Goal: Transaction & Acquisition: Download file/media

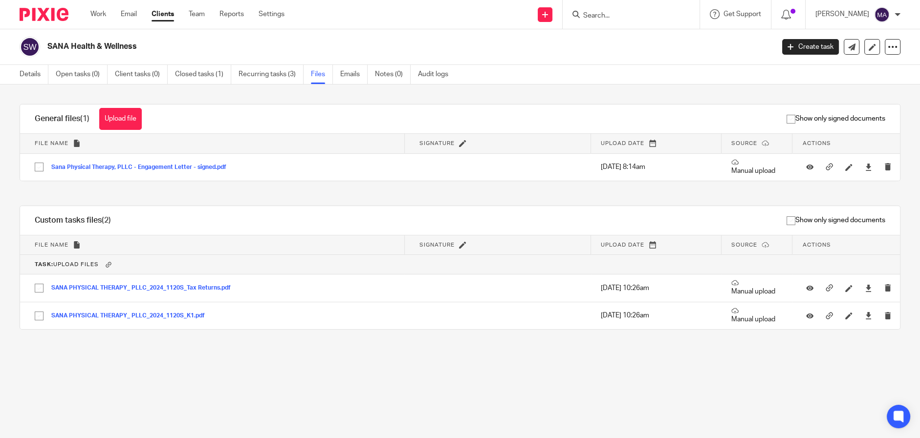
click at [633, 20] on form at bounding box center [634, 14] width 104 height 12
click at [622, 12] on input "Search" at bounding box center [626, 16] width 88 height 9
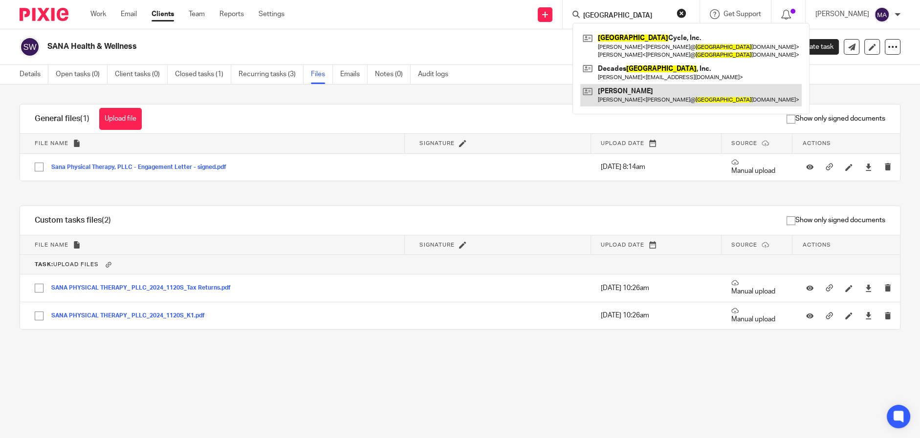
type input "[GEOGRAPHIC_DATA]"
click at [682, 94] on link at bounding box center [690, 95] width 221 height 22
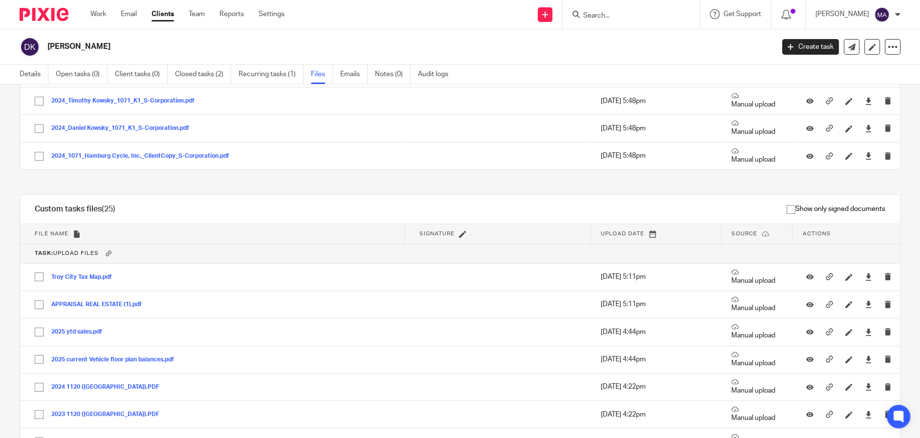
scroll to position [97, 0]
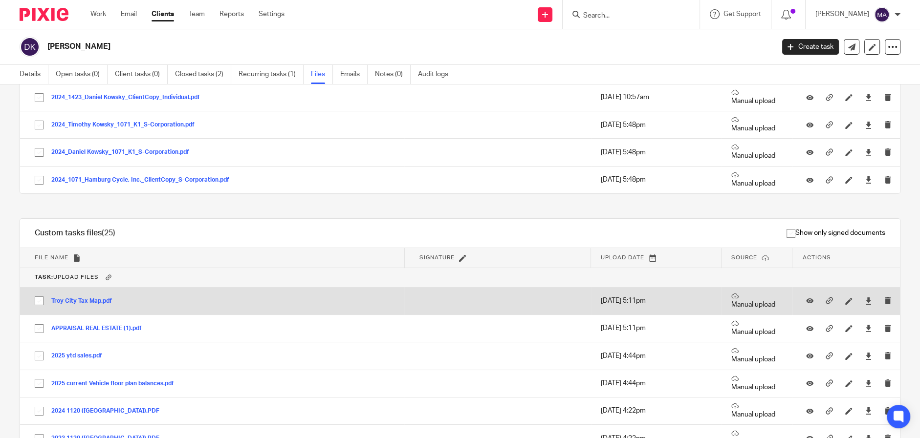
click at [33, 297] on input "checkbox" at bounding box center [39, 301] width 19 height 19
checkbox input "true"
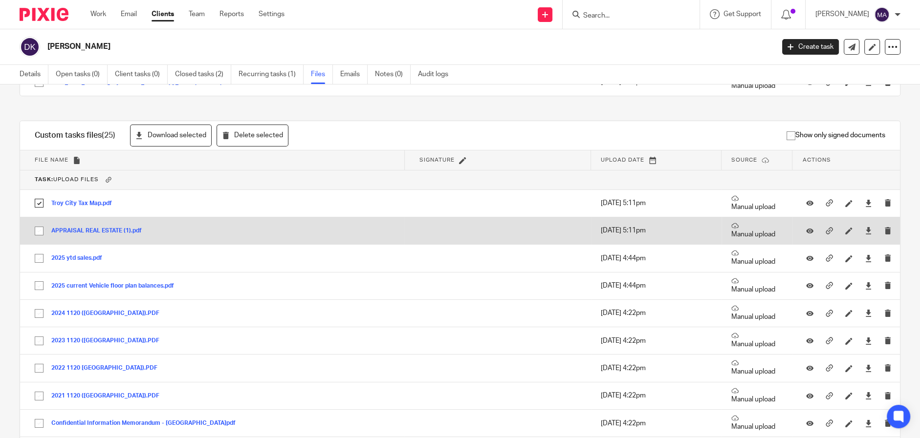
click at [39, 235] on input "checkbox" at bounding box center [39, 231] width 19 height 19
checkbox input "true"
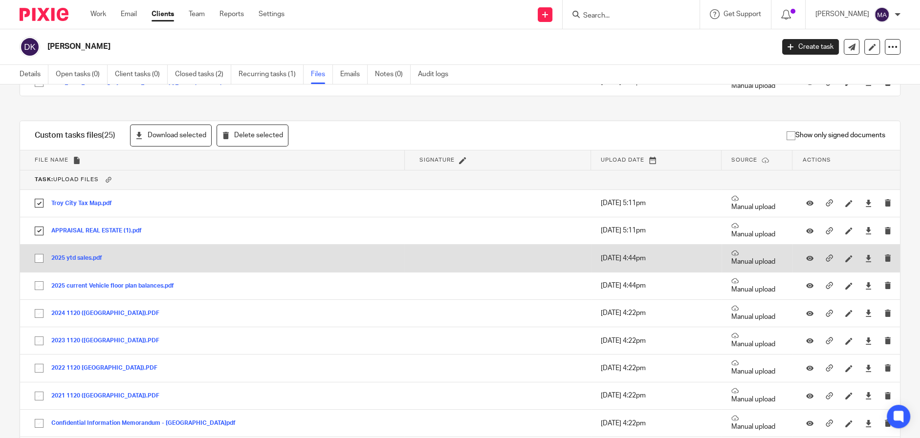
click at [41, 260] on input "checkbox" at bounding box center [39, 258] width 19 height 19
checkbox input "true"
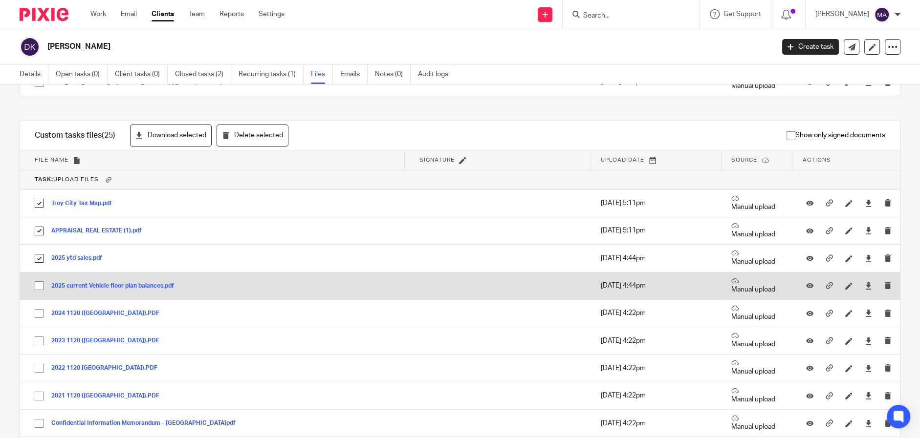
click at [39, 287] on input "checkbox" at bounding box center [39, 286] width 19 height 19
checkbox input "true"
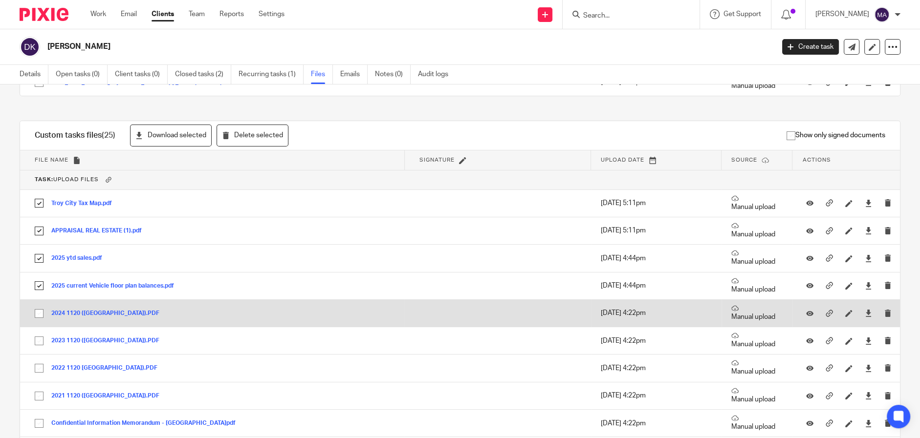
click at [41, 316] on input "checkbox" at bounding box center [39, 314] width 19 height 19
checkbox input "true"
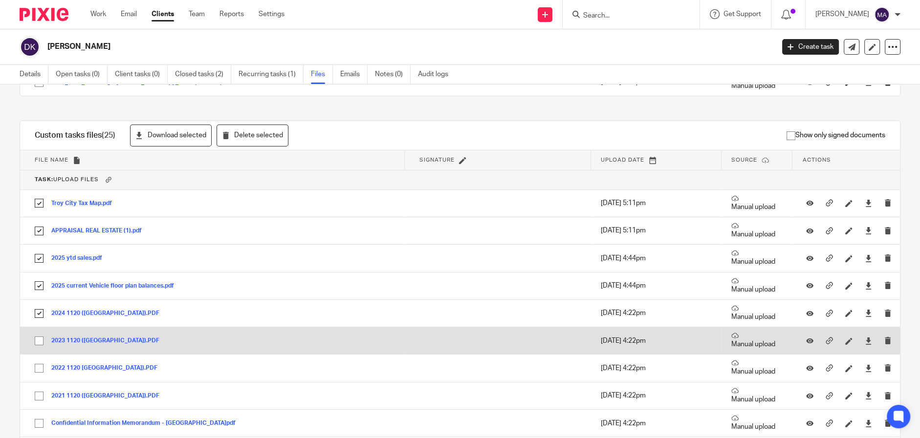
click at [40, 345] on input "checkbox" at bounding box center [39, 341] width 19 height 19
checkbox input "true"
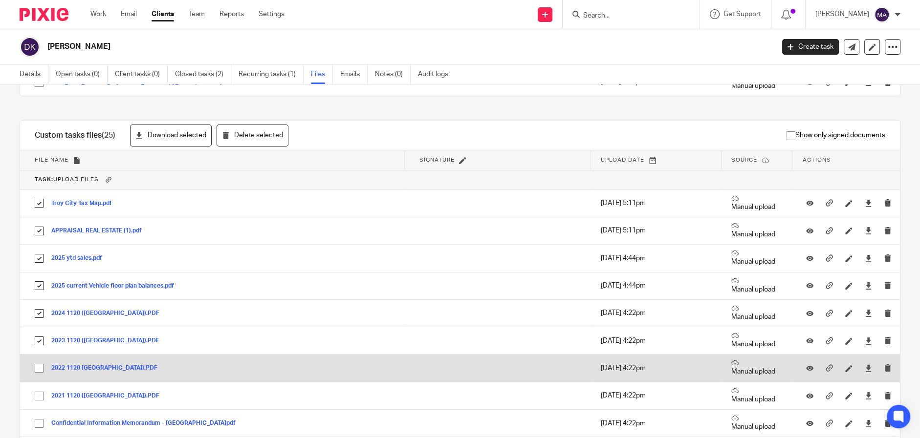
click at [38, 373] on input "checkbox" at bounding box center [39, 368] width 19 height 19
checkbox input "true"
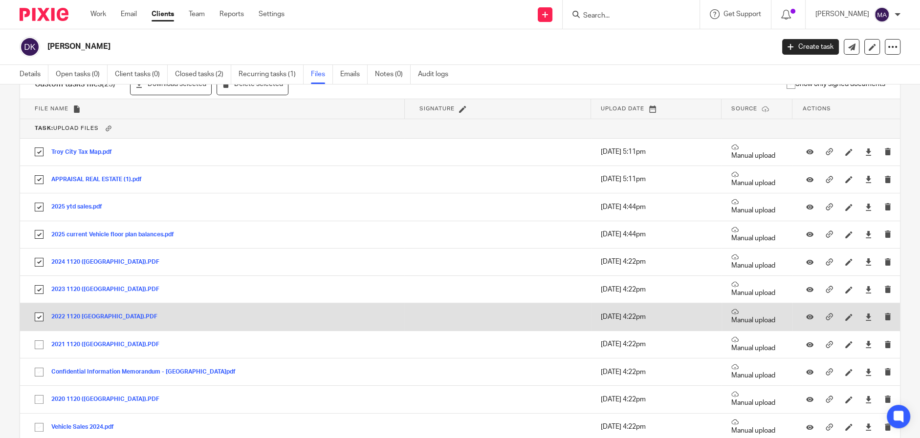
scroll to position [293, 0]
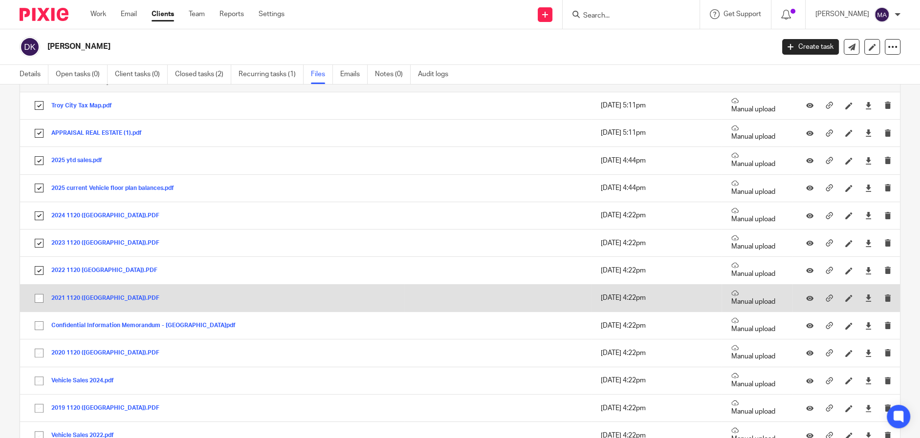
click at [37, 300] on input "checkbox" at bounding box center [39, 298] width 19 height 19
checkbox input "true"
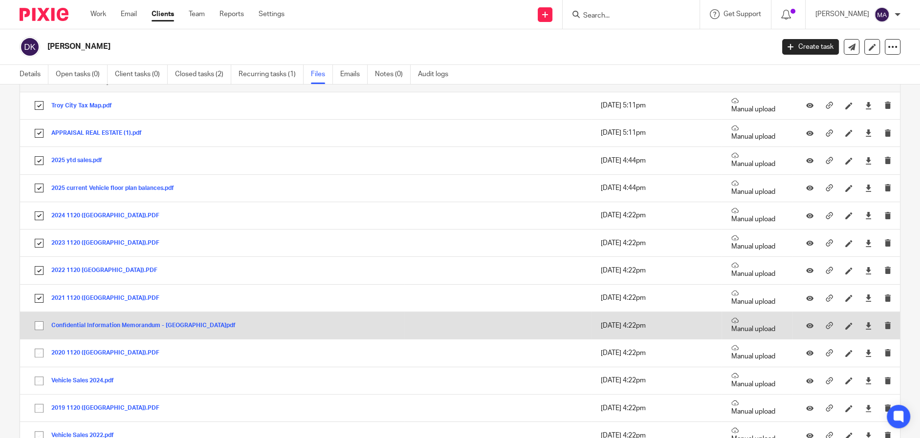
click at [39, 324] on input "checkbox" at bounding box center [39, 326] width 19 height 19
checkbox input "true"
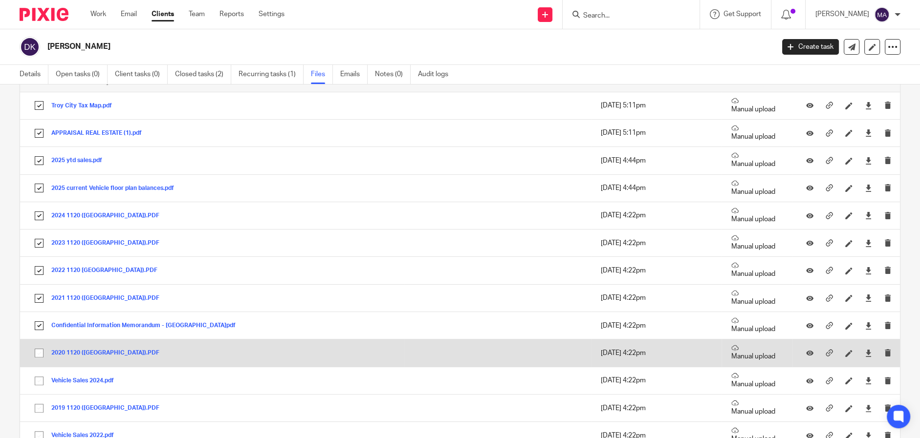
click at [39, 351] on input "checkbox" at bounding box center [39, 353] width 19 height 19
checkbox input "true"
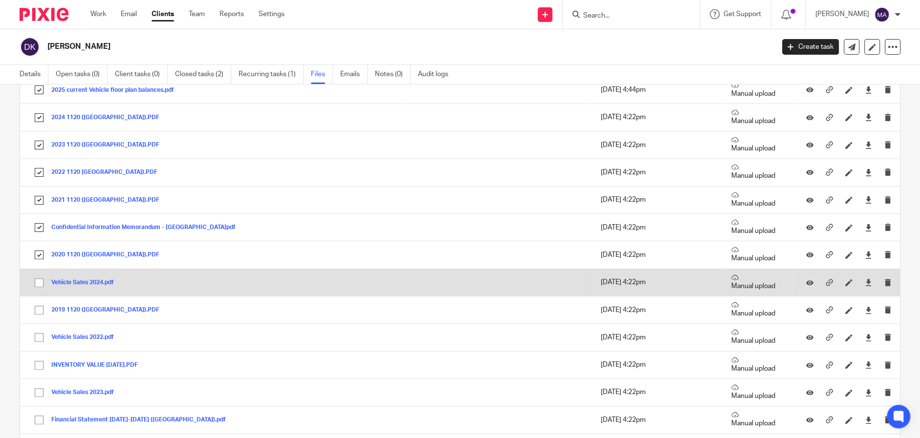
click at [39, 284] on input "checkbox" at bounding box center [39, 283] width 19 height 19
checkbox input "true"
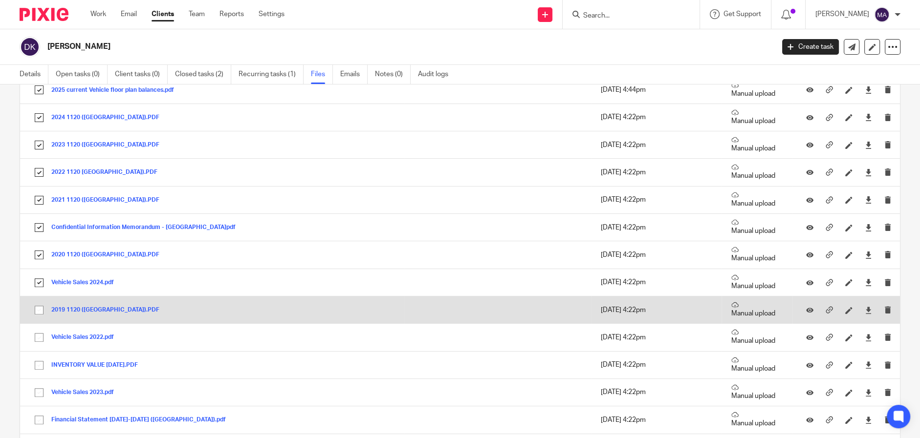
click at [37, 312] on input "checkbox" at bounding box center [39, 310] width 19 height 19
checkbox input "true"
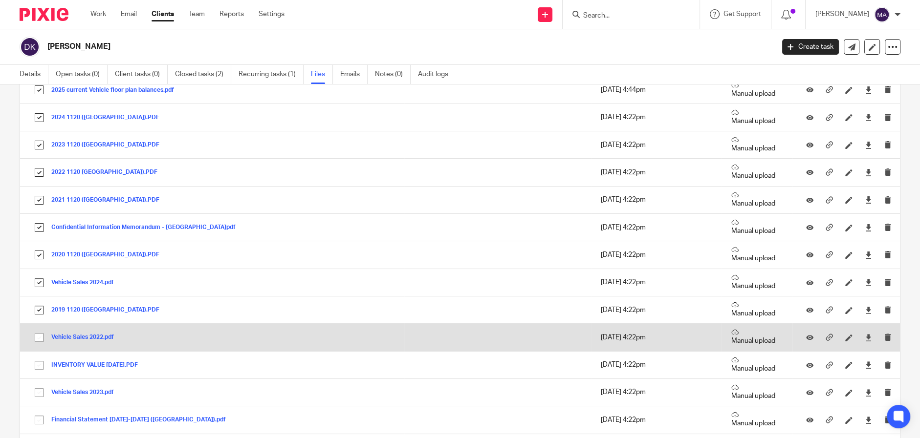
click at [37, 340] on input "checkbox" at bounding box center [39, 337] width 19 height 19
checkbox input "true"
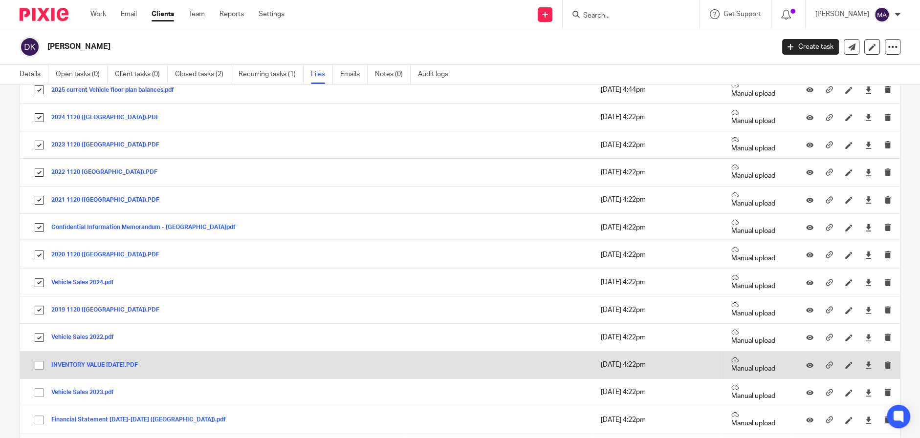
click at [41, 364] on input "checkbox" at bounding box center [39, 365] width 19 height 19
checkbox input "true"
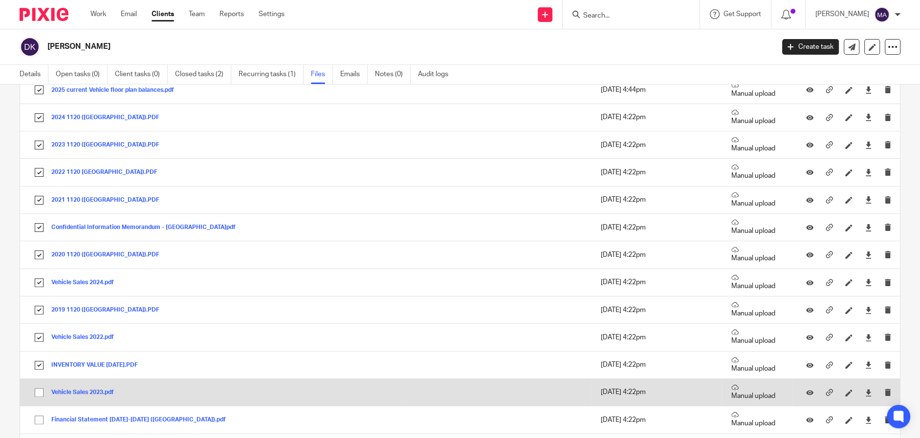
click at [41, 391] on input "checkbox" at bounding box center [39, 393] width 19 height 19
checkbox input "true"
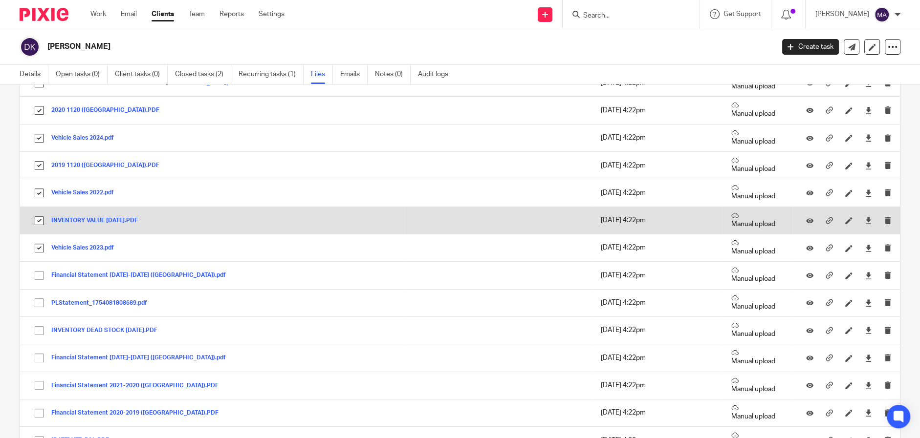
scroll to position [538, 0]
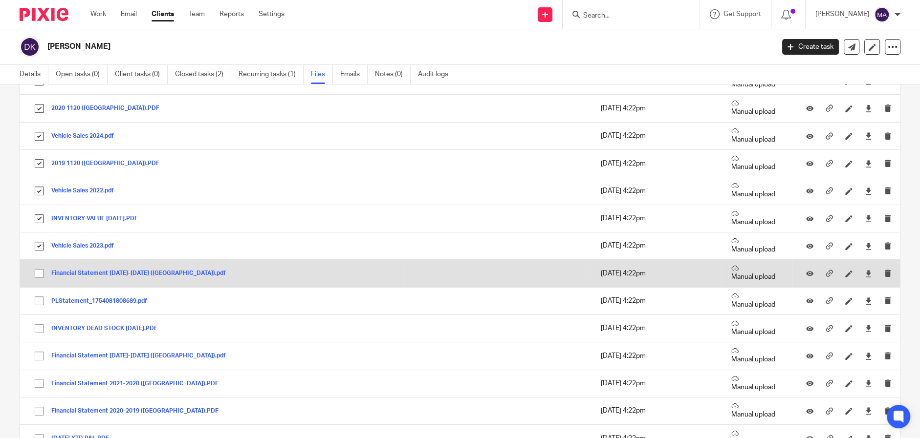
click at [40, 278] on input "checkbox" at bounding box center [39, 273] width 19 height 19
checkbox input "true"
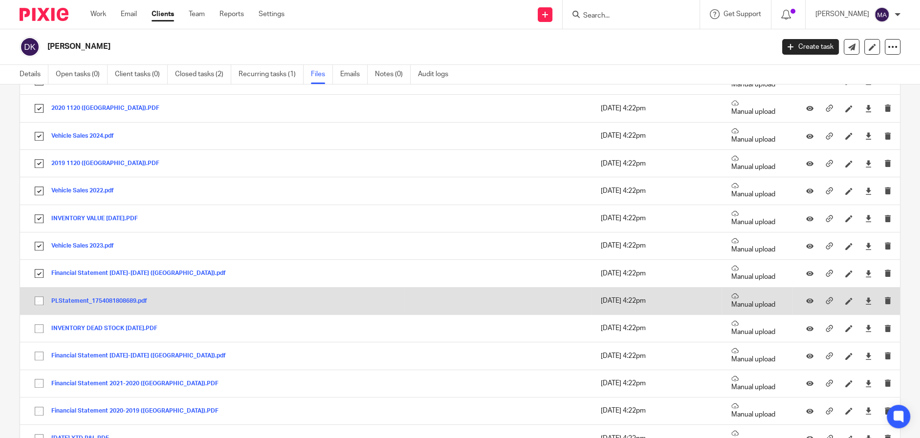
click at [40, 299] on input "checkbox" at bounding box center [39, 301] width 19 height 19
checkbox input "true"
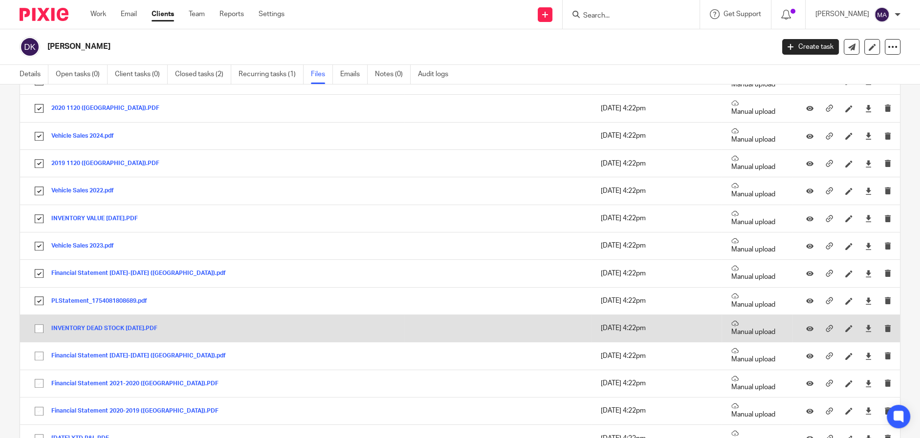
click at [40, 329] on input "checkbox" at bounding box center [39, 329] width 19 height 19
checkbox input "true"
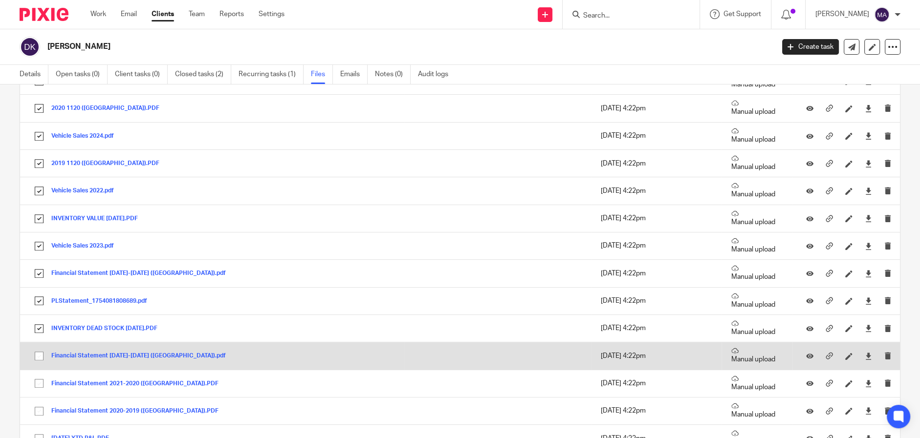
click at [39, 356] on input "checkbox" at bounding box center [39, 356] width 19 height 19
checkbox input "true"
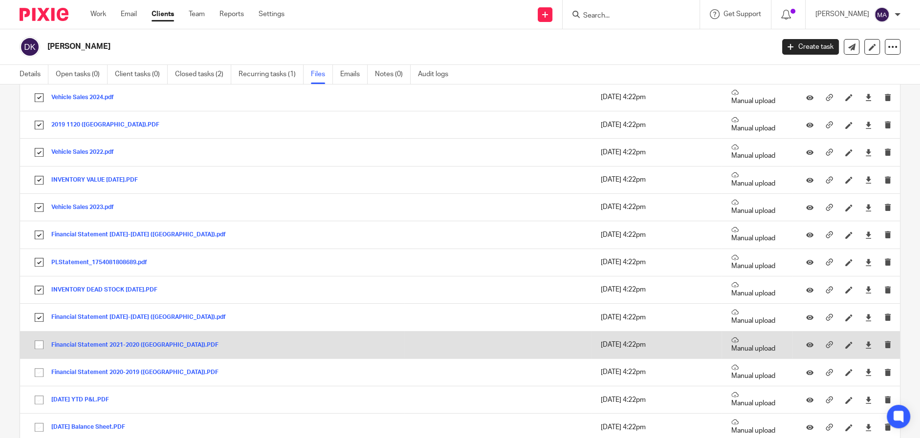
scroll to position [635, 0]
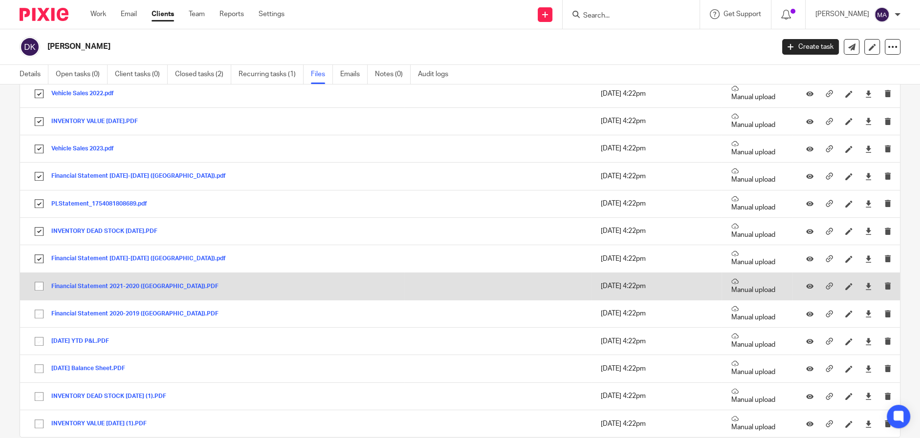
click at [40, 286] on input "checkbox" at bounding box center [39, 286] width 19 height 19
checkbox input "true"
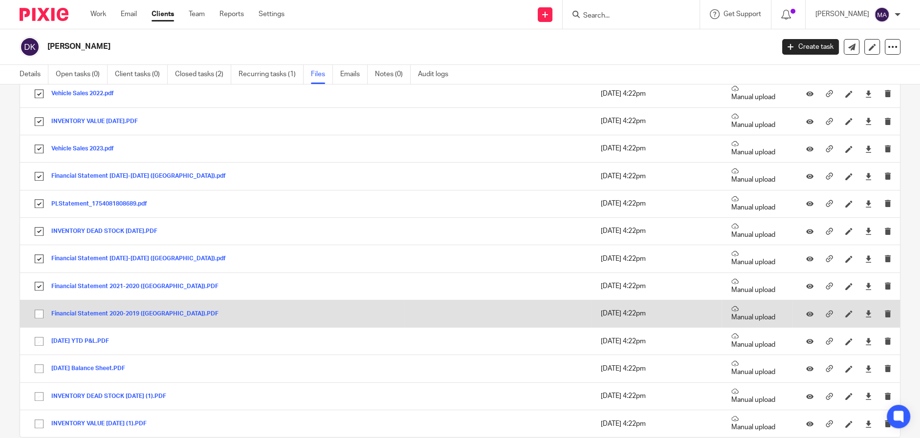
click at [36, 313] on input "checkbox" at bounding box center [39, 314] width 19 height 19
checkbox input "true"
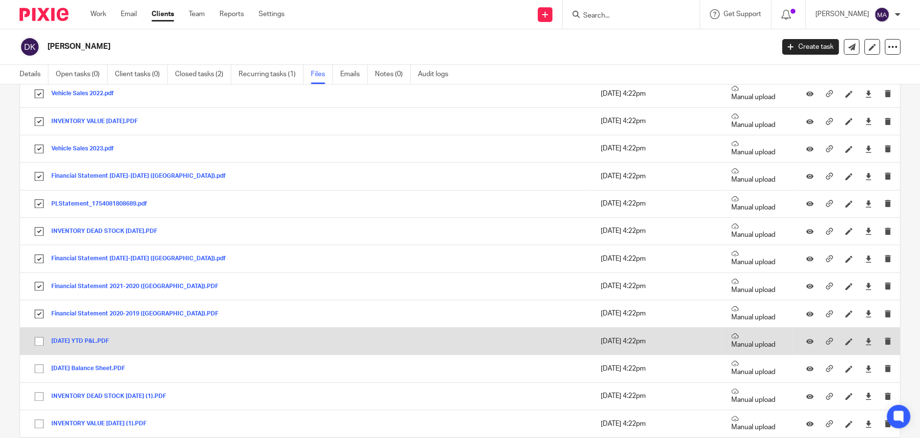
click at [38, 343] on input "checkbox" at bounding box center [39, 341] width 19 height 19
checkbox input "true"
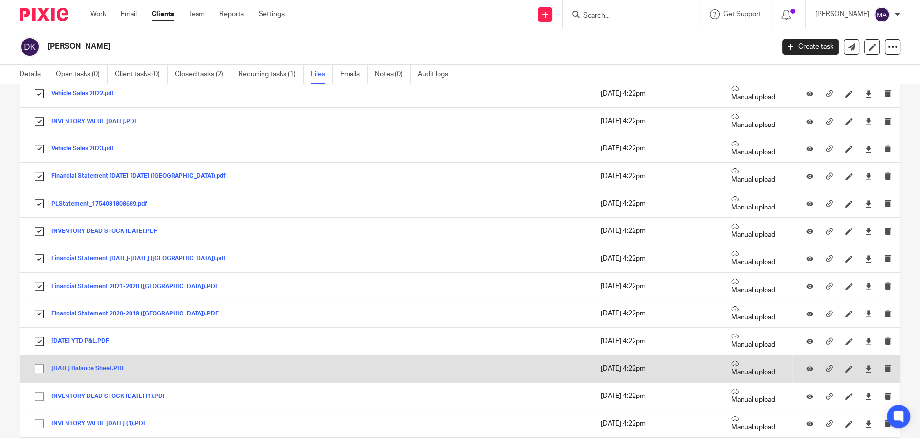
click at [37, 371] on input "checkbox" at bounding box center [39, 369] width 19 height 19
checkbox input "true"
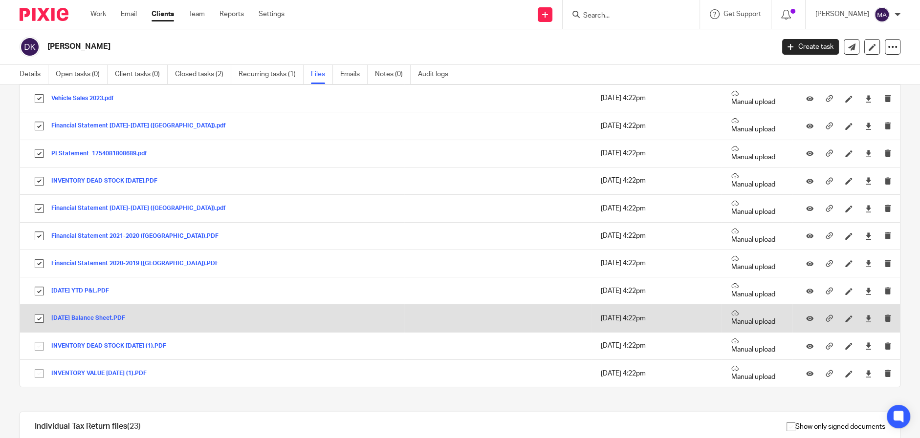
scroll to position [733, 0]
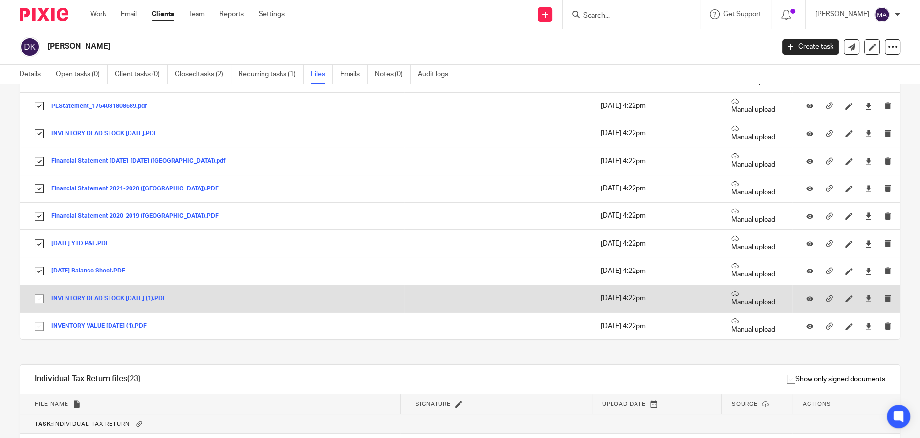
click at [38, 297] on input "checkbox" at bounding box center [39, 299] width 19 height 19
checkbox input "true"
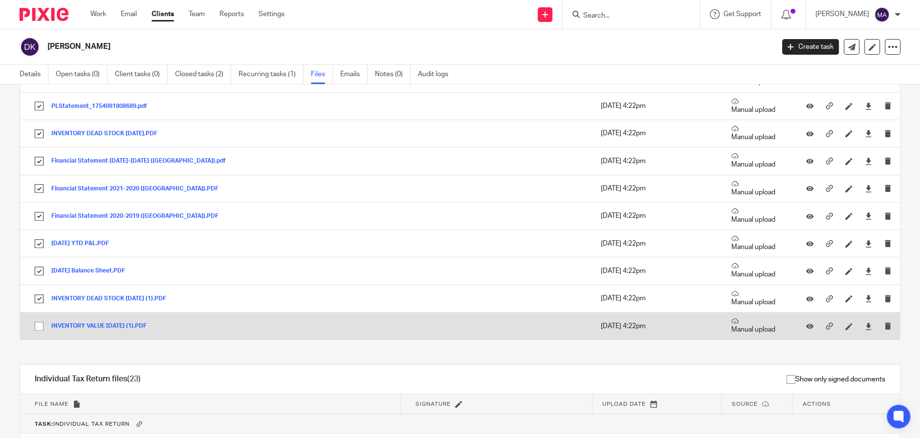
click at [43, 332] on input "checkbox" at bounding box center [39, 326] width 19 height 19
checkbox input "true"
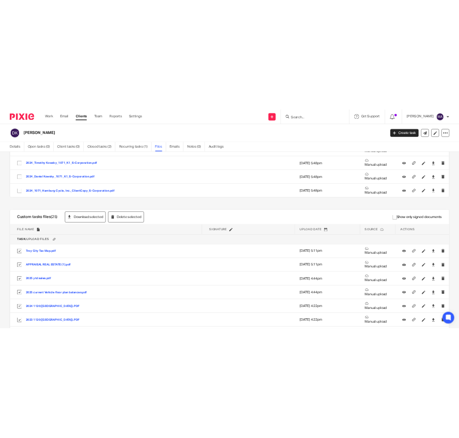
scroll to position [97, 0]
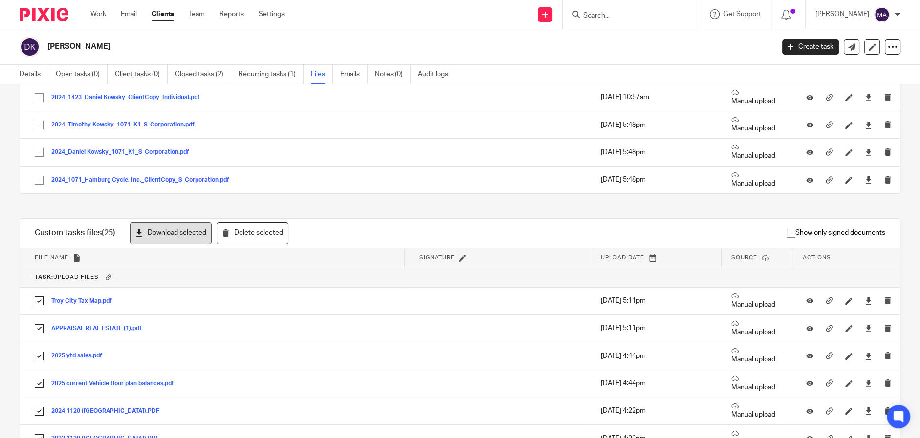
click at [172, 238] on button "Download selected" at bounding box center [171, 233] width 82 height 22
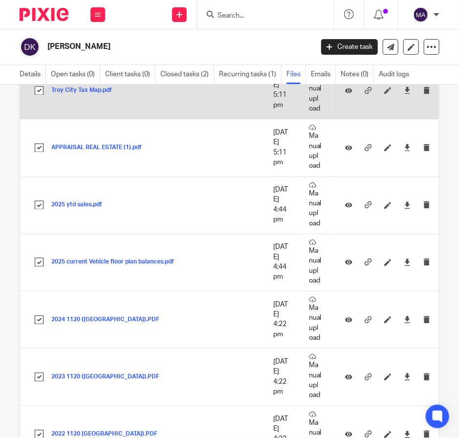
scroll to position [538, 0]
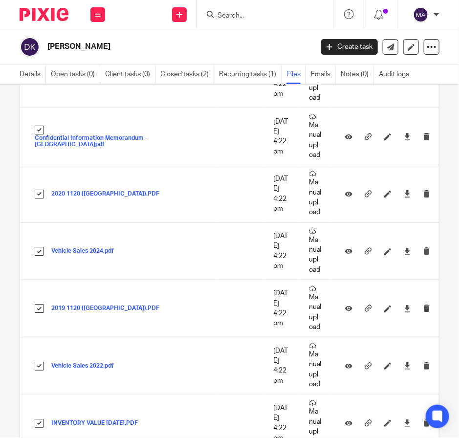
scroll to position [929, 0]
